Goal: Find specific page/section: Find specific page/section

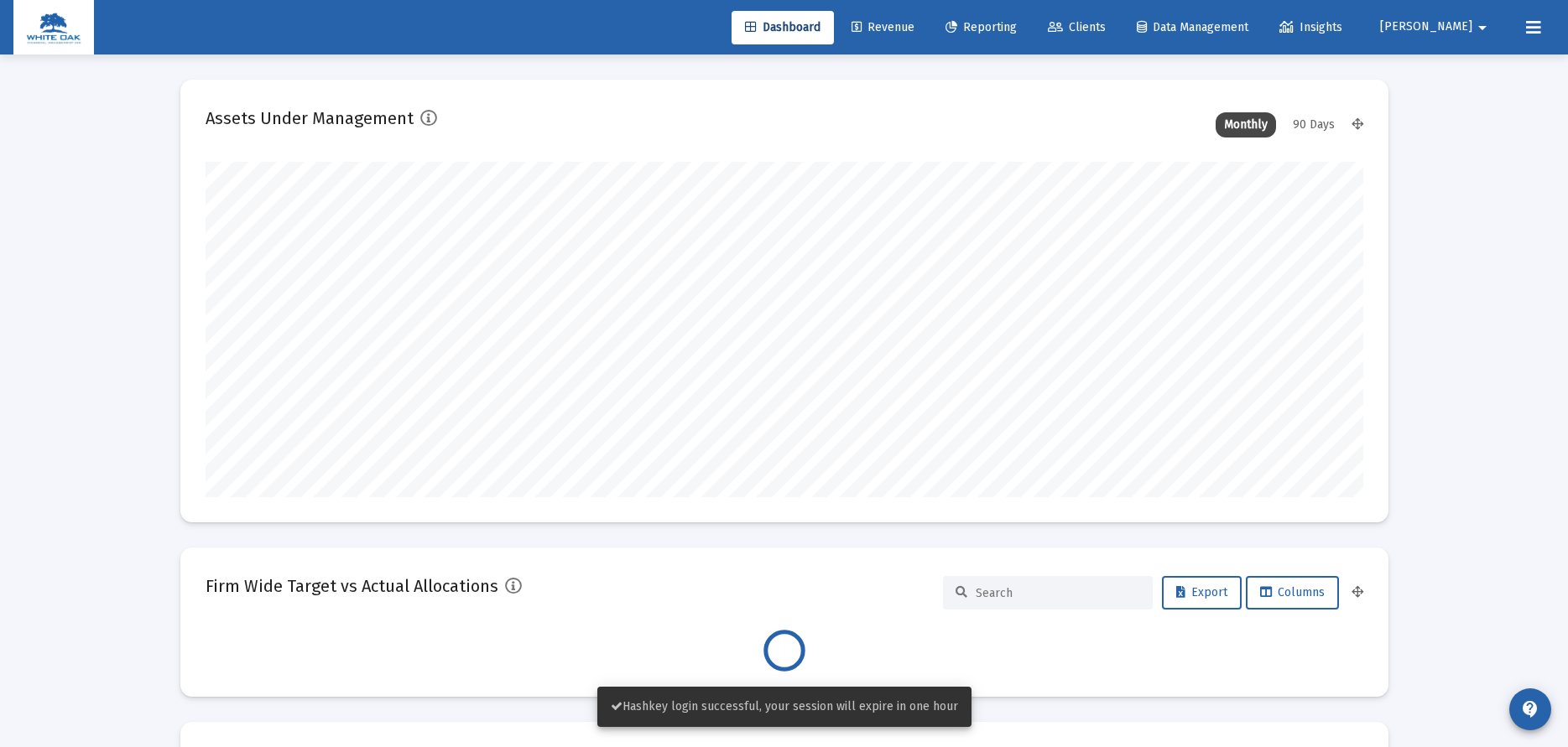
scroll to position [336, 1158]
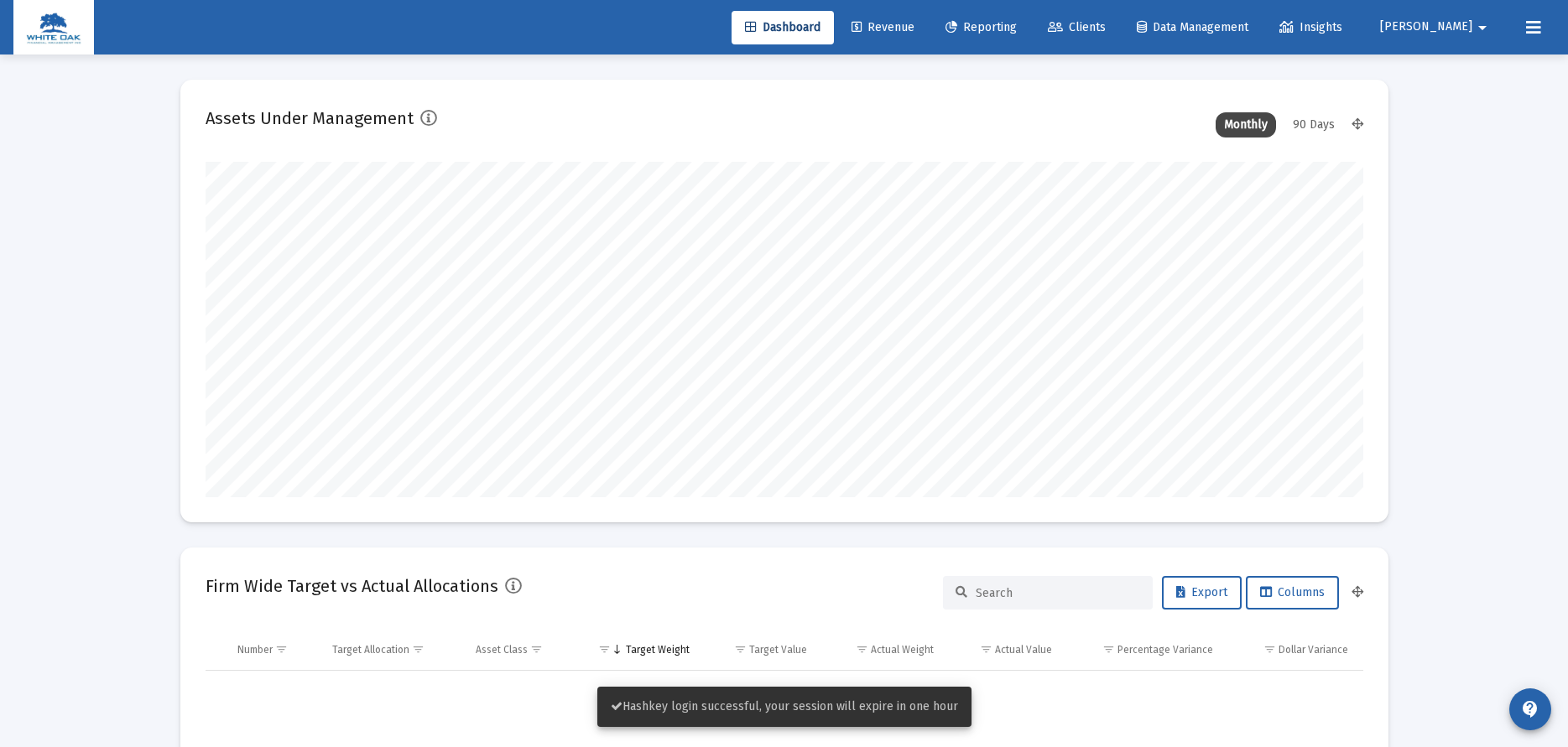
type input "[DATE]"
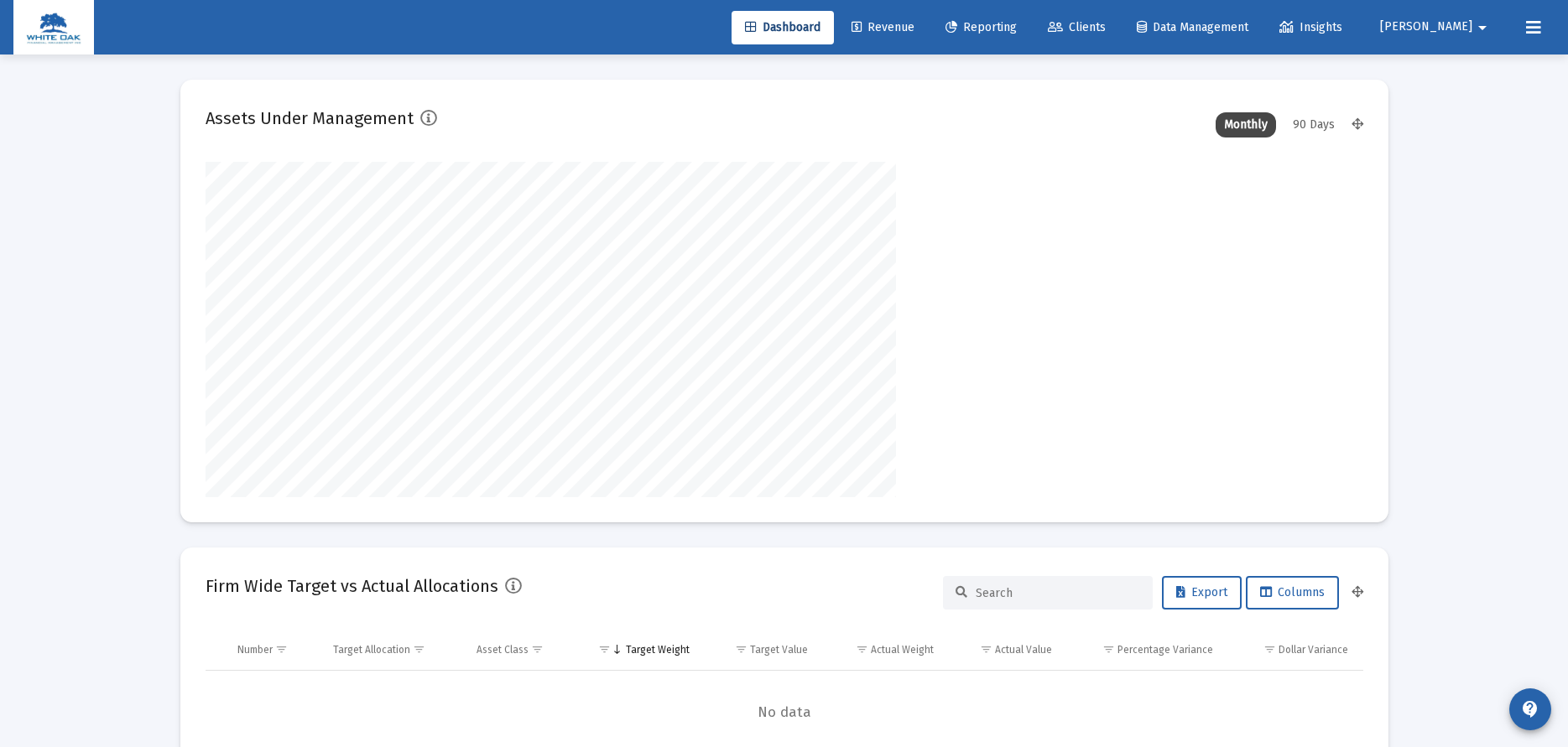
scroll to position [336, 542]
click at [1106, 28] on span "Clients" at bounding box center [1076, 26] width 58 height 14
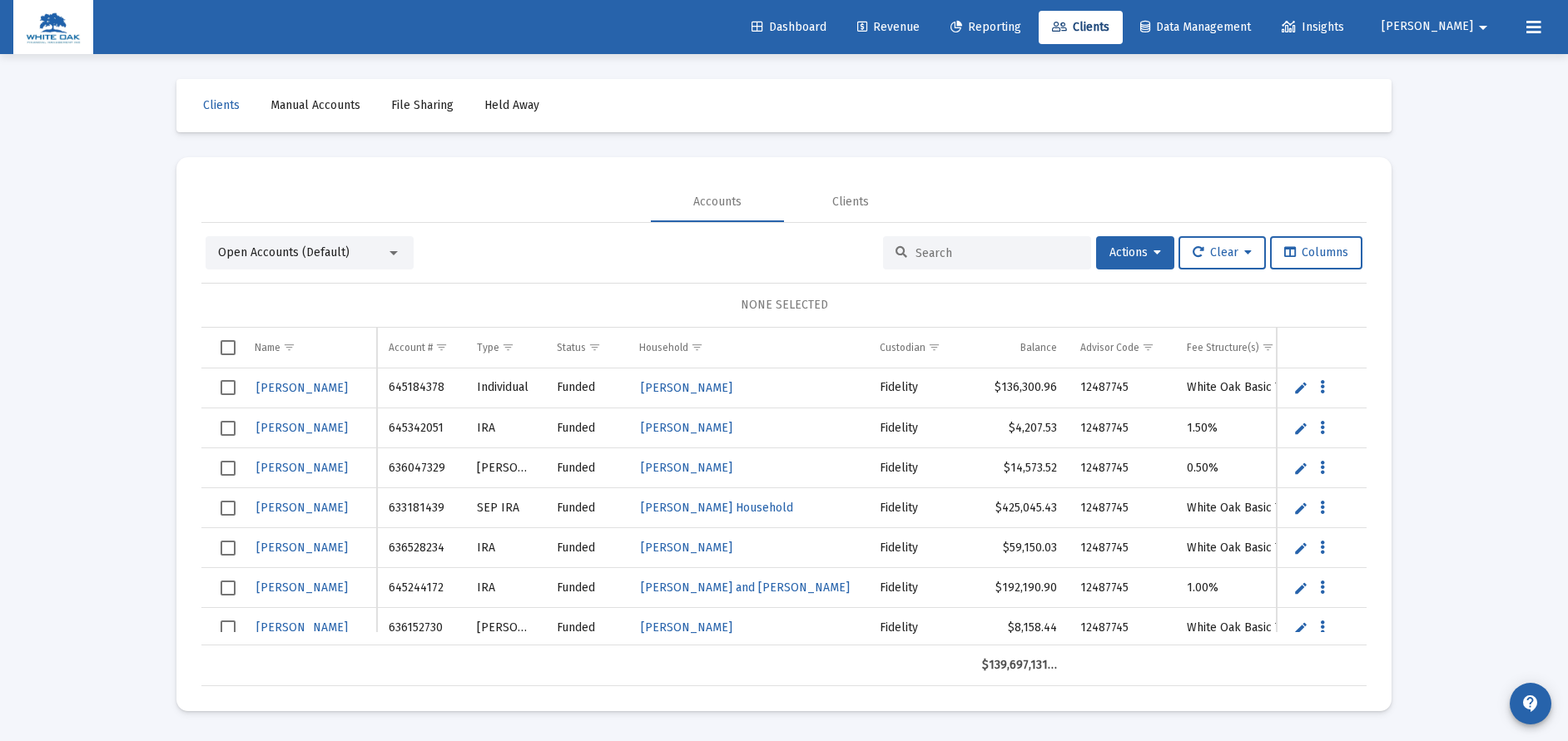
click at [223, 342] on span "Select all" at bounding box center [228, 348] width 15 height 15
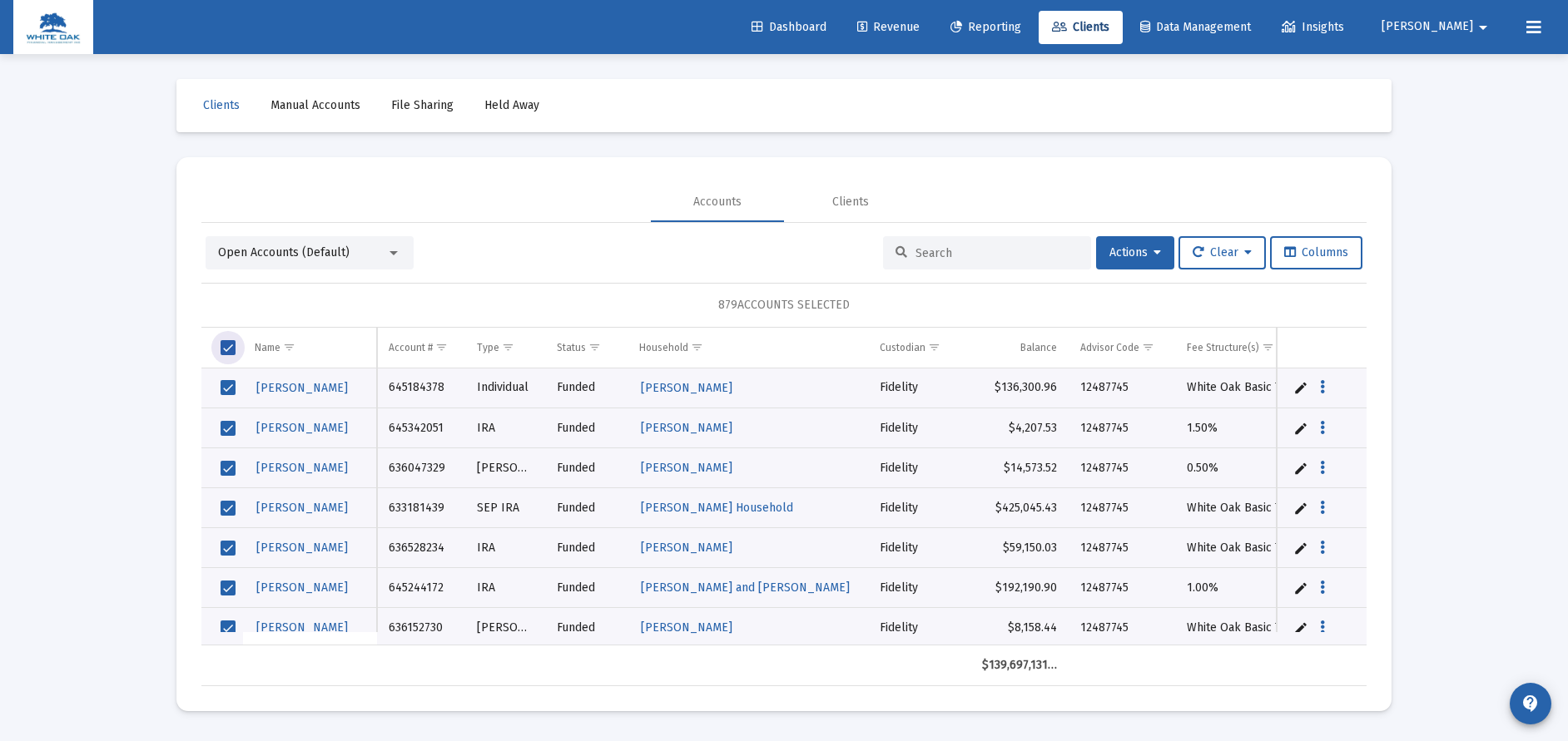
click at [228, 343] on span "Select all" at bounding box center [228, 348] width 15 height 15
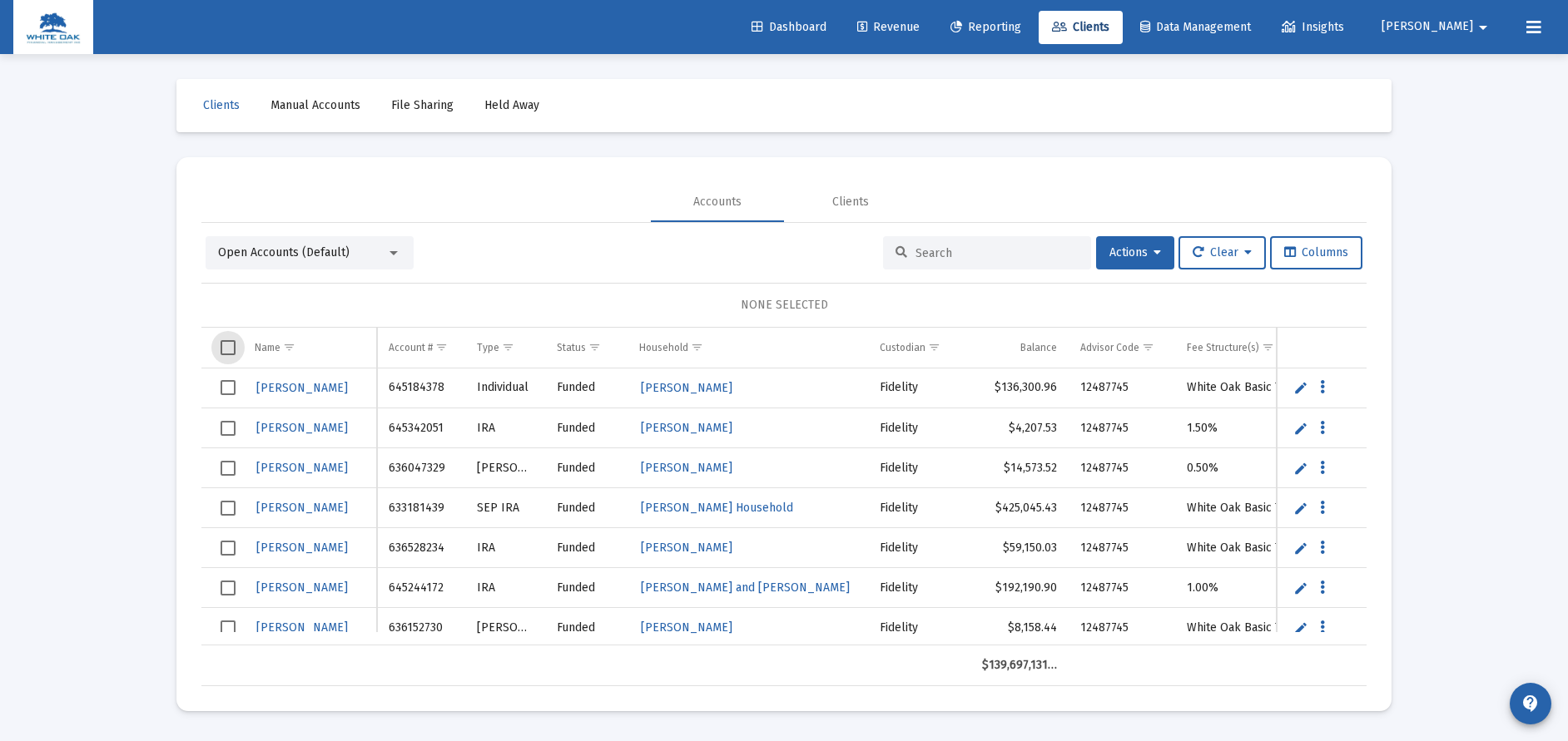
click at [228, 344] on span "Select all" at bounding box center [228, 348] width 15 height 15
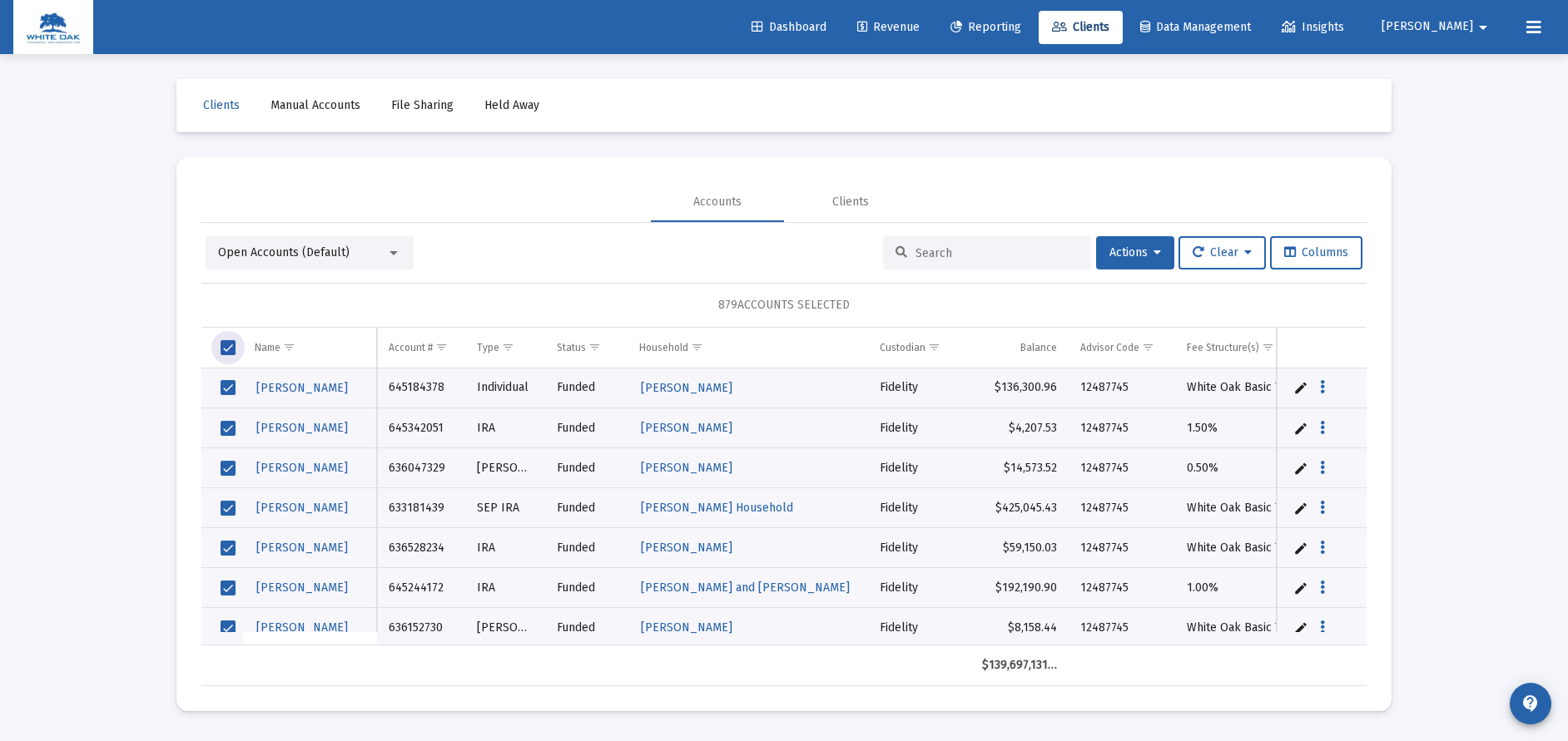
click at [228, 344] on span "Select all" at bounding box center [228, 348] width 15 height 15
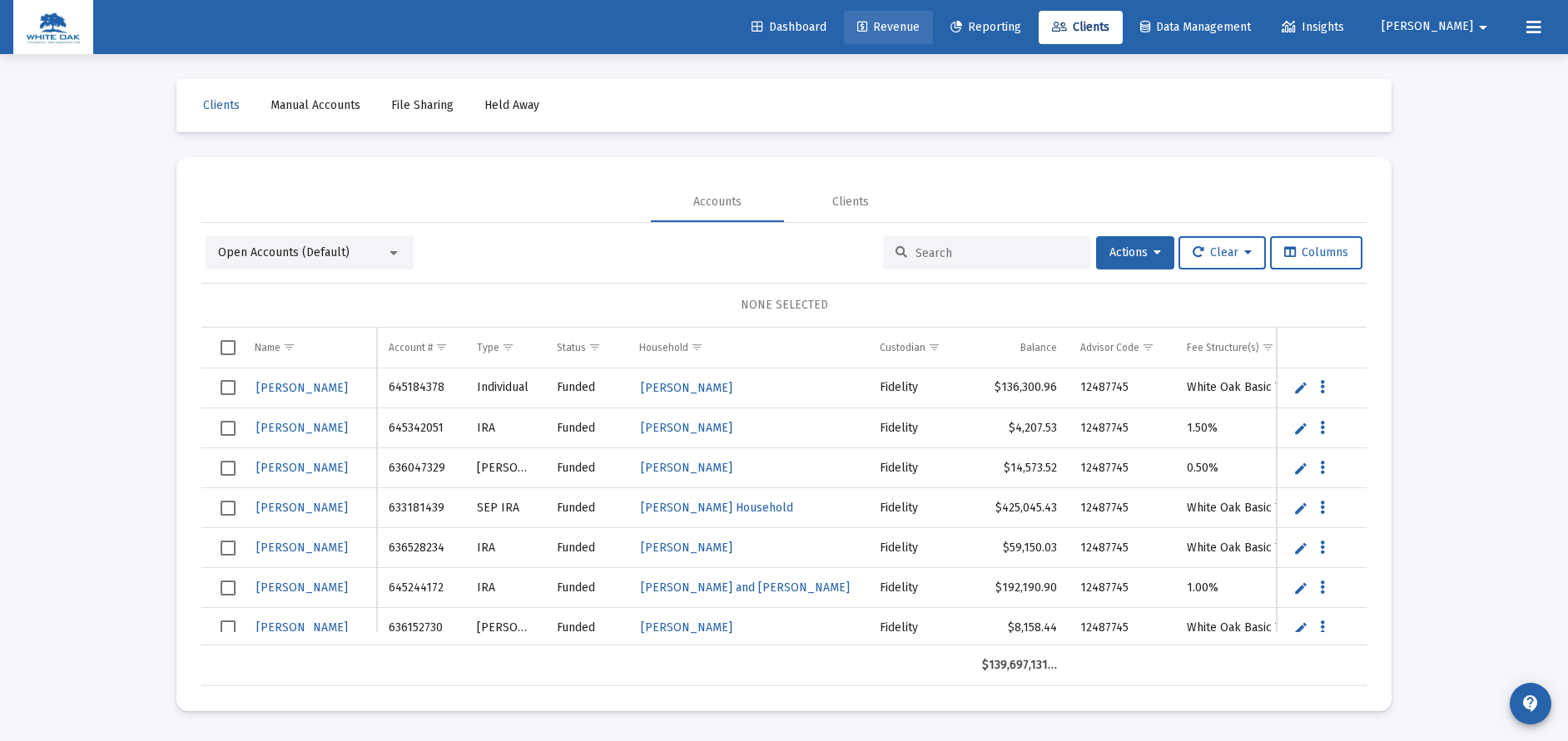
click at [933, 37] on link "Revenue" at bounding box center [888, 28] width 89 height 34
